Goal: Information Seeking & Learning: Learn about a topic

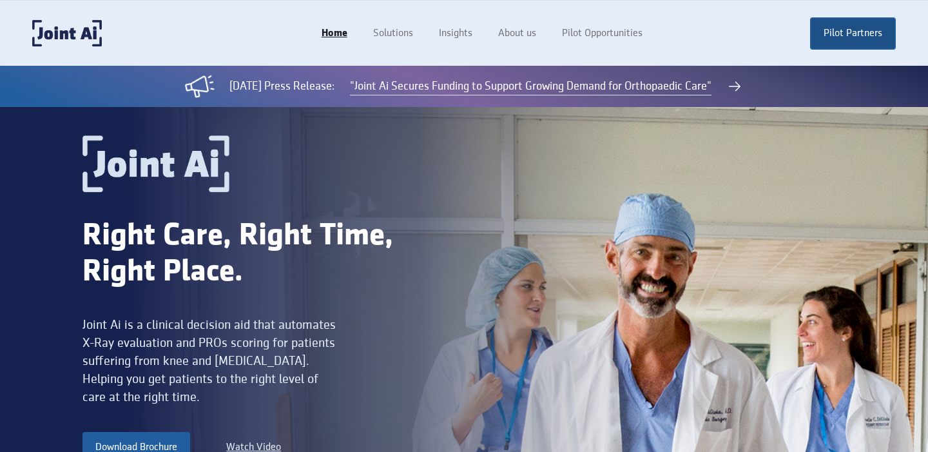
click at [849, 39] on link "Pilot Partners" at bounding box center [853, 33] width 86 height 32
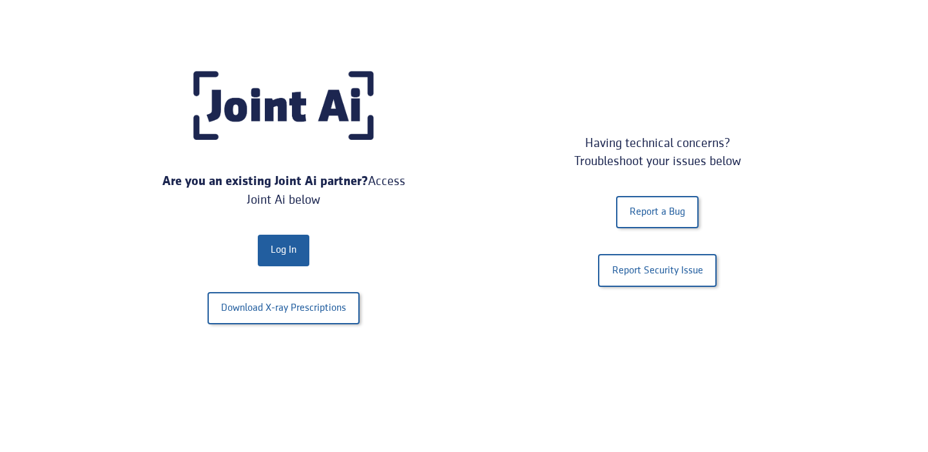
scroll to position [259, 0]
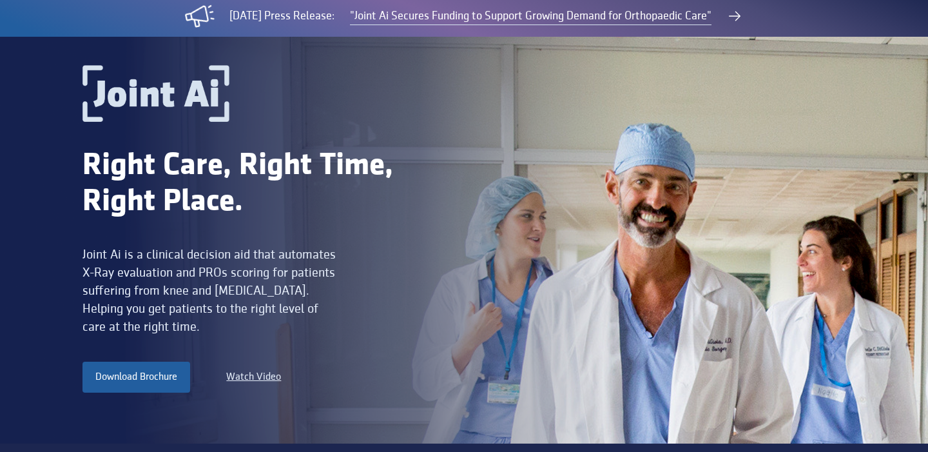
scroll to position [74, 0]
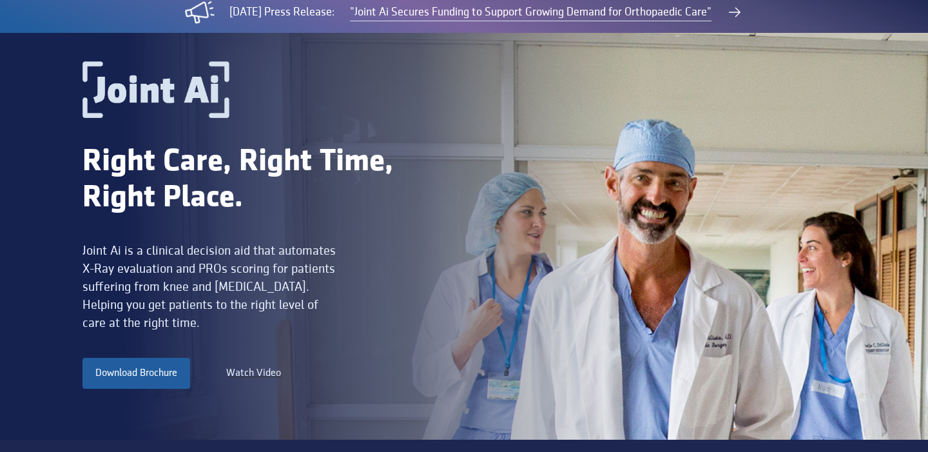
click at [260, 371] on div "Watch Video" at bounding box center [253, 372] width 55 height 15
click at [141, 371] on link "Download Brochure" at bounding box center [136, 373] width 108 height 31
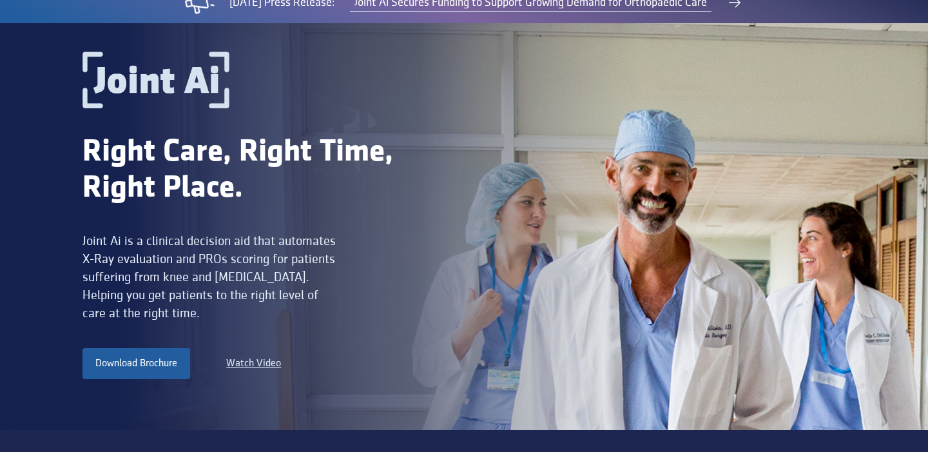
scroll to position [122, 0]
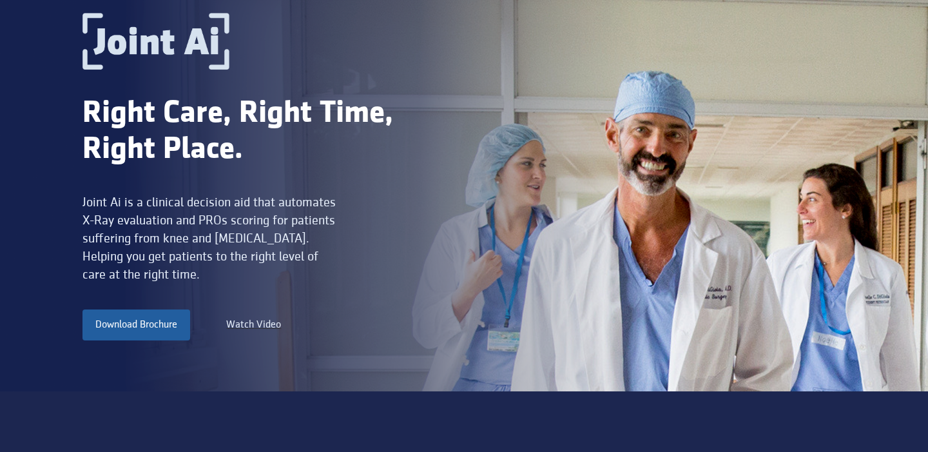
click at [260, 323] on div "Watch Video" at bounding box center [253, 324] width 55 height 15
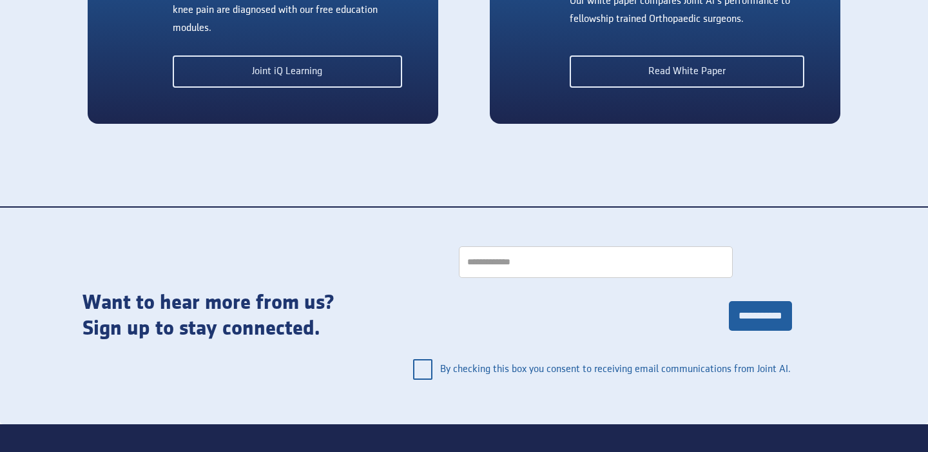
scroll to position [2561, 0]
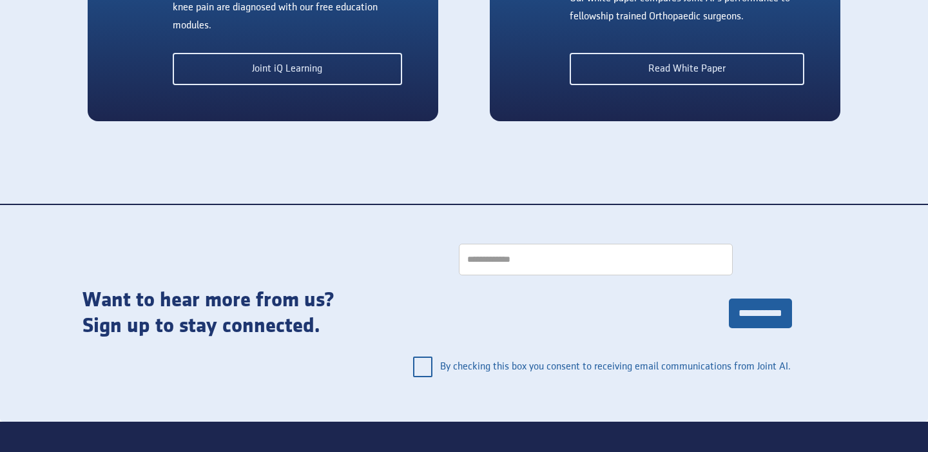
click at [424, 367] on div "general interest" at bounding box center [422, 366] width 19 height 21
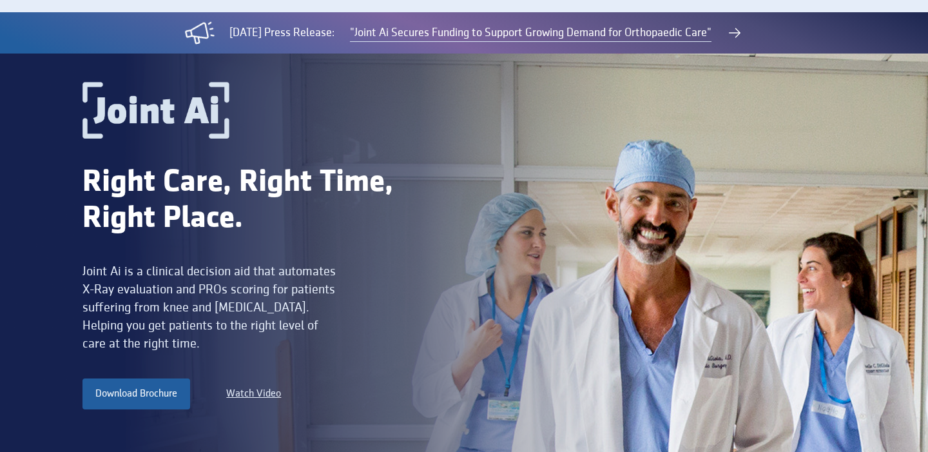
scroll to position [0, 0]
